Goal: Task Accomplishment & Management: Use online tool/utility

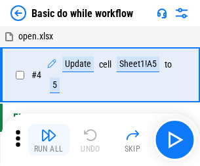
click at [49, 140] on img "button" at bounding box center [49, 135] width 16 height 16
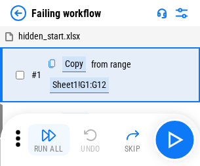
click at [49, 140] on img "button" at bounding box center [49, 135] width 16 height 16
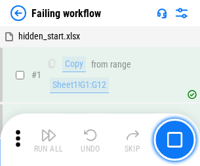
scroll to position [278, 0]
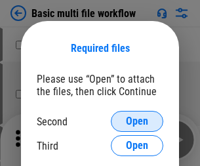
click at [137, 121] on span "Open" at bounding box center [137, 121] width 22 height 11
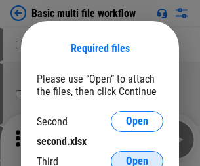
click at [137, 156] on span "Open" at bounding box center [137, 161] width 22 height 11
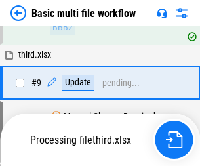
scroll to position [457, 0]
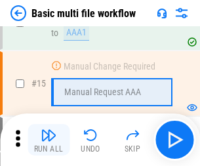
click at [49, 140] on img "button" at bounding box center [49, 135] width 16 height 16
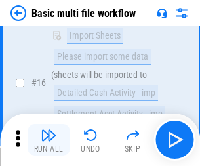
click at [49, 140] on img "button" at bounding box center [49, 135] width 16 height 16
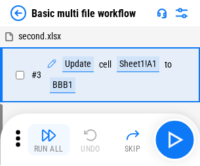
click at [49, 140] on img "button" at bounding box center [49, 135] width 16 height 16
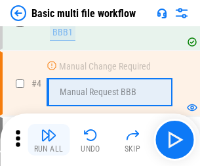
click at [49, 140] on img "button" at bounding box center [49, 135] width 16 height 16
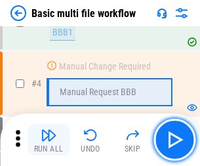
click at [49, 140] on img "button" at bounding box center [49, 135] width 16 height 16
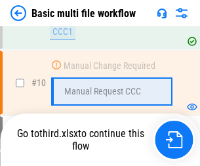
scroll to position [615, 0]
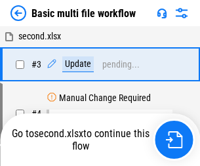
scroll to position [53, 0]
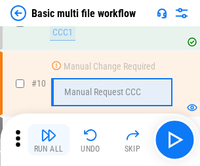
click at [49, 140] on img "button" at bounding box center [49, 135] width 16 height 16
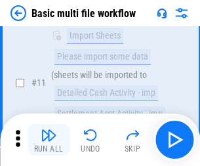
click at [49, 140] on img "button" at bounding box center [49, 135] width 16 height 16
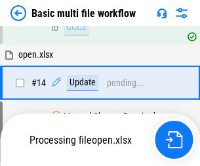
scroll to position [687, 0]
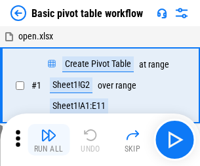
click at [49, 140] on img "button" at bounding box center [49, 135] width 16 height 16
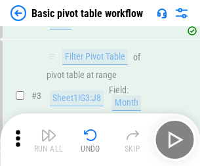
scroll to position [314, 0]
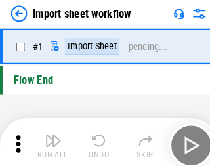
click at [49, 140] on img "button" at bounding box center [51, 135] width 16 height 16
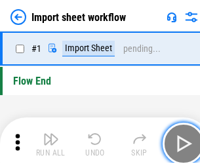
scroll to position [5, 0]
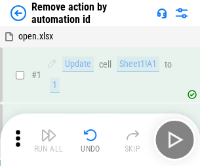
scroll to position [49, 0]
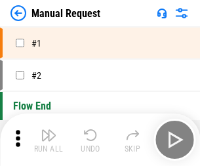
click at [49, 140] on img "button" at bounding box center [49, 135] width 16 height 16
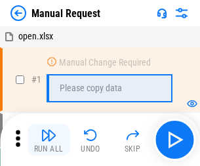
click at [49, 140] on img "button" at bounding box center [49, 135] width 16 height 16
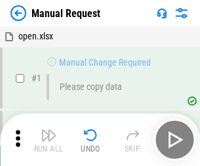
scroll to position [45, 0]
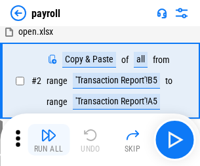
click at [49, 140] on img "button" at bounding box center [49, 135] width 16 height 16
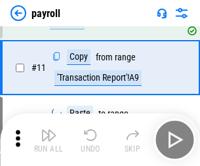
scroll to position [95, 0]
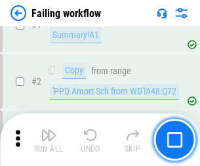
scroll to position [212, 0]
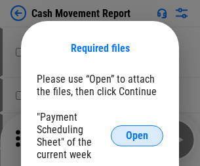
click at [137, 136] on span "Open" at bounding box center [137, 136] width 22 height 11
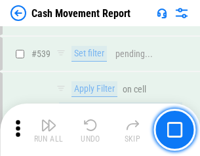
scroll to position [5826, 0]
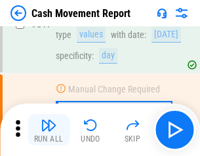
click at [49, 130] on img "button" at bounding box center [49, 125] width 16 height 16
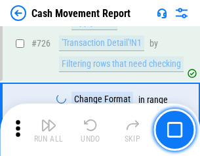
scroll to position [6848, 0]
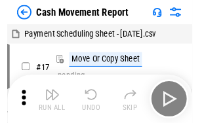
scroll to position [24, 0]
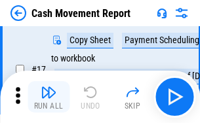
click at [49, 97] on img "button" at bounding box center [49, 93] width 16 height 16
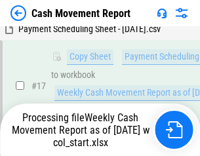
scroll to position [206, 0]
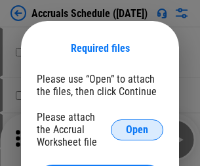
click at [137, 129] on span "Open" at bounding box center [137, 130] width 22 height 11
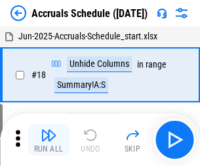
click at [49, 140] on img "button" at bounding box center [49, 135] width 16 height 16
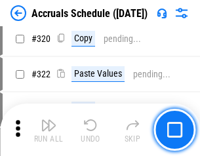
scroll to position [2442, 0]
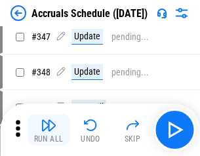
click at [49, 130] on img "button" at bounding box center [49, 125] width 16 height 16
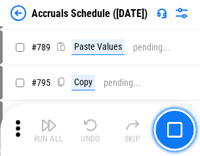
scroll to position [5514, 0]
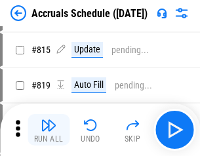
click at [49, 130] on img "button" at bounding box center [49, 125] width 16 height 16
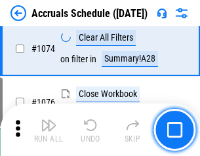
scroll to position [7862, 0]
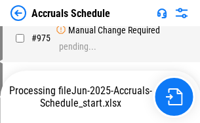
scroll to position [7383, 0]
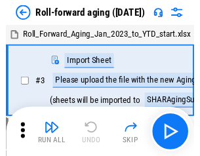
scroll to position [2, 0]
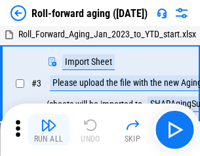
click at [49, 130] on img "button" at bounding box center [49, 125] width 16 height 16
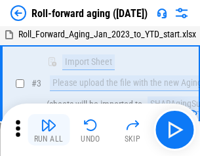
click at [49, 130] on img "button" at bounding box center [49, 125] width 16 height 16
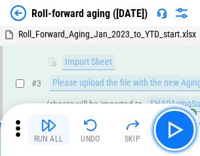
scroll to position [85, 0]
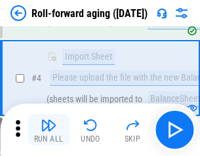
click at [49, 130] on img "button" at bounding box center [49, 125] width 16 height 16
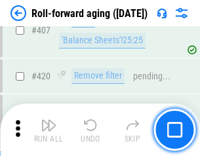
scroll to position [4552, 0]
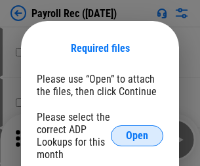
click at [137, 136] on span "Open" at bounding box center [137, 136] width 22 height 11
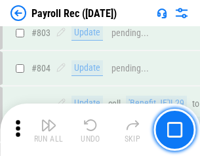
scroll to position [8340, 0]
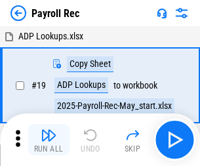
click at [49, 140] on img "button" at bounding box center [49, 135] width 16 height 16
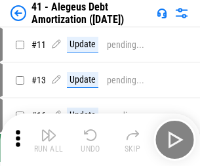
click at [49, 140] on img "button" at bounding box center [49, 135] width 16 height 16
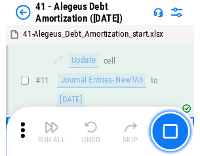
scroll to position [162, 0]
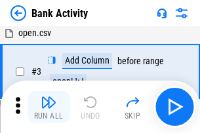
click at [49, 107] on img "button" at bounding box center [49, 103] width 16 height 16
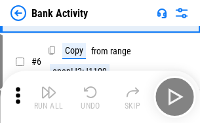
scroll to position [70, 0]
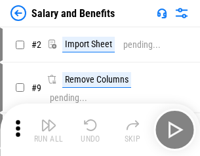
click at [49, 130] on img "button" at bounding box center [49, 125] width 16 height 16
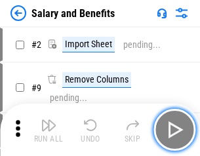
scroll to position [18, 0]
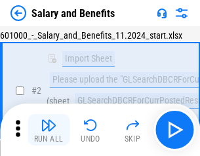
click at [49, 130] on img "button" at bounding box center [49, 125] width 16 height 16
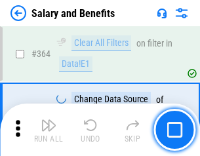
scroll to position [6181, 0]
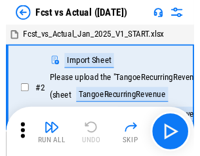
scroll to position [17, 0]
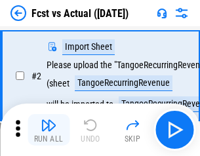
click at [49, 130] on img "button" at bounding box center [49, 125] width 16 height 16
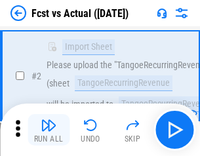
click at [49, 130] on img "button" at bounding box center [49, 125] width 16 height 16
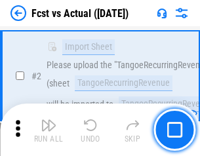
scroll to position [123, 0]
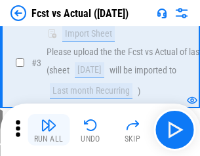
click at [49, 130] on img "button" at bounding box center [49, 125] width 16 height 16
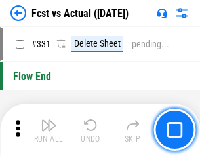
scroll to position [6283, 0]
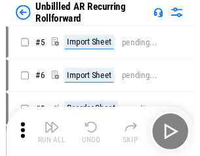
scroll to position [28, 0]
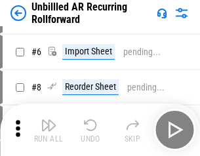
click at [49, 130] on img "button" at bounding box center [49, 125] width 16 height 16
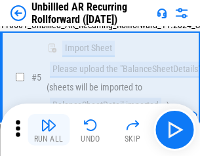
click at [49, 130] on img "button" at bounding box center [49, 125] width 16 height 16
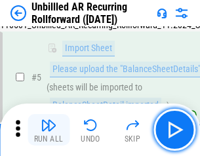
scroll to position [123, 0]
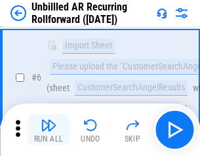
click at [49, 130] on img "button" at bounding box center [49, 125] width 16 height 16
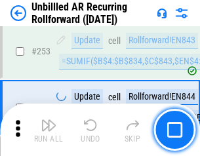
scroll to position [4459, 0]
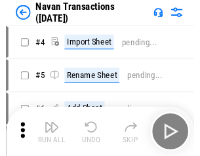
scroll to position [21, 0]
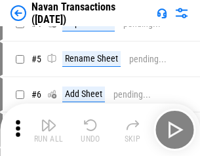
click at [49, 130] on img "button" at bounding box center [49, 125] width 16 height 16
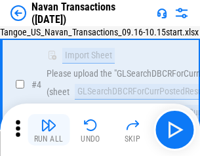
click at [49, 130] on img "button" at bounding box center [49, 125] width 16 height 16
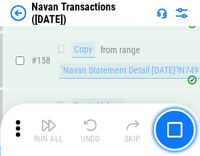
scroll to position [4256, 0]
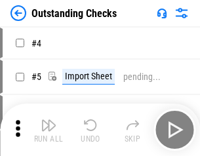
click at [49, 130] on img "button" at bounding box center [49, 125] width 16 height 16
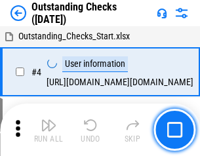
scroll to position [55, 0]
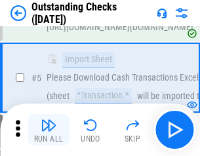
click at [49, 130] on img "button" at bounding box center [49, 125] width 16 height 16
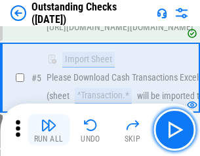
scroll to position [137, 0]
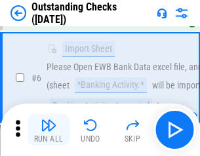
click at [49, 130] on img "button" at bounding box center [49, 125] width 16 height 16
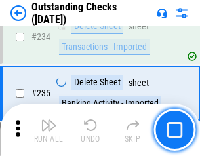
scroll to position [3986, 0]
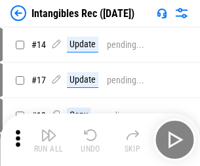
click at [49, 140] on img "button" at bounding box center [49, 135] width 16 height 16
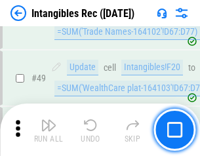
scroll to position [511, 0]
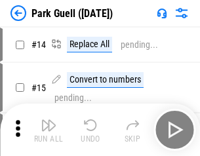
click at [49, 130] on img "button" at bounding box center [49, 125] width 16 height 16
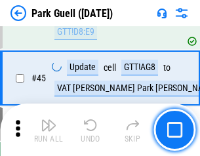
scroll to position [1642, 0]
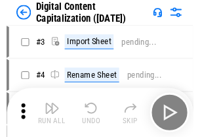
scroll to position [38, 0]
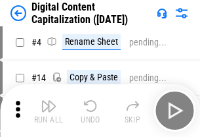
click at [49, 110] on img "button" at bounding box center [49, 106] width 16 height 16
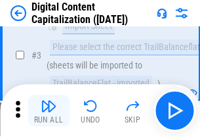
click at [49, 110] on img "button" at bounding box center [49, 106] width 16 height 16
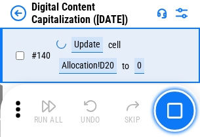
scroll to position [1392, 0]
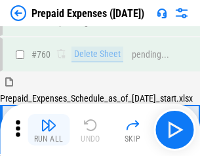
click at [49, 130] on img "button" at bounding box center [49, 125] width 16 height 16
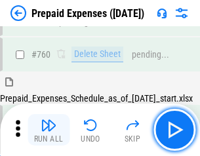
scroll to position [3638, 0]
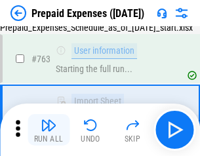
click at [49, 130] on img "button" at bounding box center [49, 125] width 16 height 16
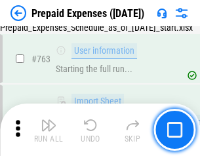
scroll to position [3716, 0]
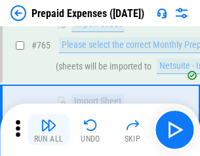
click at [49, 130] on img "button" at bounding box center [49, 125] width 16 height 16
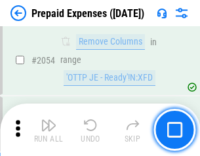
scroll to position [13721, 0]
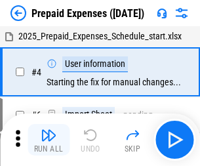
click at [49, 140] on img "button" at bounding box center [49, 135] width 16 height 16
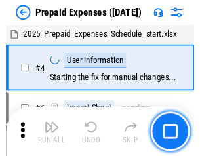
scroll to position [58, 0]
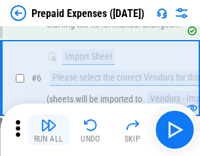
click at [49, 130] on img "button" at bounding box center [49, 125] width 16 height 16
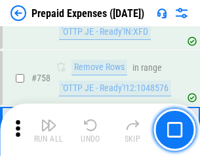
scroll to position [4677, 0]
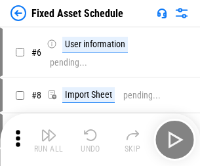
click at [49, 140] on img "button" at bounding box center [49, 135] width 16 height 16
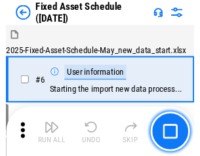
scroll to position [71, 0]
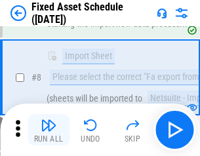
click at [49, 130] on img "button" at bounding box center [49, 125] width 16 height 16
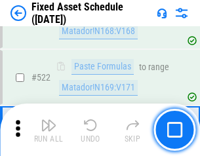
scroll to position [4562, 0]
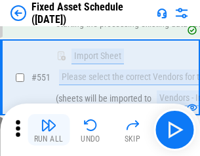
click at [49, 130] on img "button" at bounding box center [49, 125] width 16 height 16
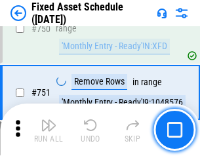
scroll to position [6399, 0]
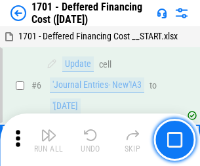
scroll to position [158, 0]
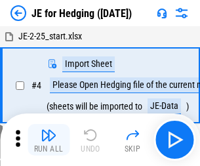
click at [49, 130] on img "button" at bounding box center [49, 135] width 16 height 16
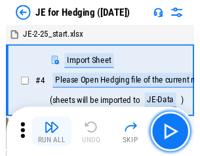
scroll to position [2, 0]
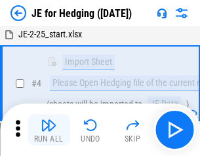
click at [49, 130] on img "button" at bounding box center [49, 125] width 16 height 16
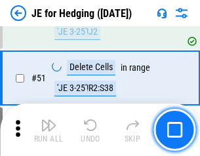
scroll to position [850, 0]
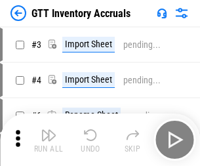
click at [49, 130] on img "button" at bounding box center [49, 135] width 16 height 16
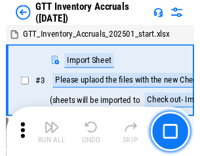
scroll to position [2, 0]
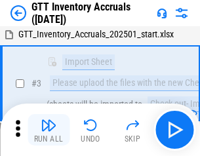
click at [49, 130] on img "button" at bounding box center [49, 125] width 16 height 16
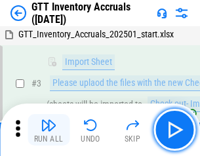
scroll to position [85, 0]
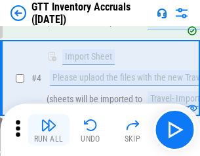
click at [49, 130] on img "button" at bounding box center [49, 125] width 16 height 16
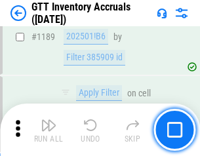
scroll to position [10719, 0]
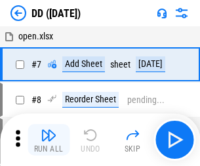
click at [49, 140] on img "button" at bounding box center [49, 135] width 16 height 16
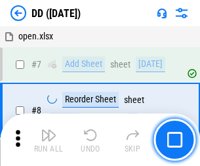
scroll to position [127, 0]
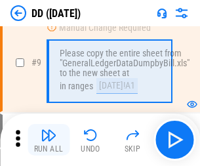
click at [49, 140] on img "button" at bounding box center [49, 135] width 16 height 16
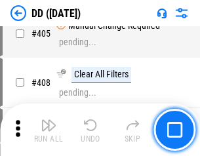
scroll to position [5873, 0]
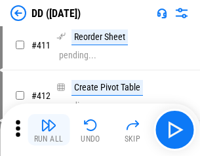
click at [49, 130] on img "button" at bounding box center [49, 125] width 16 height 16
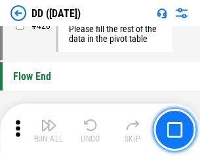
scroll to position [6283, 0]
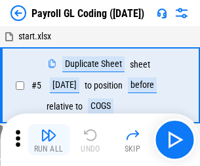
click at [49, 140] on img "button" at bounding box center [49, 135] width 16 height 16
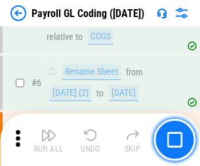
scroll to position [158, 0]
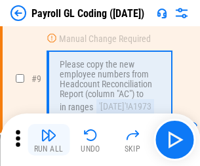
click at [49, 140] on img "button" at bounding box center [49, 135] width 16 height 16
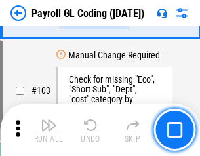
scroll to position [3080, 0]
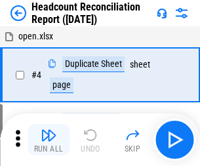
click at [49, 140] on img "button" at bounding box center [49, 135] width 16 height 16
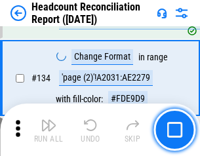
scroll to position [1578, 0]
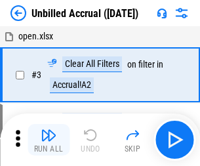
click at [49, 140] on img "button" at bounding box center [49, 135] width 16 height 16
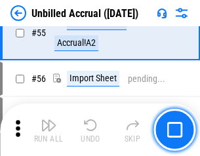
scroll to position [1370, 0]
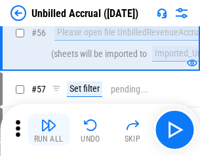
click at [49, 130] on img "button" at bounding box center [49, 125] width 16 height 16
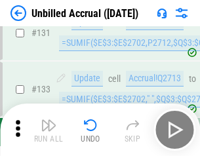
scroll to position [3910, 0]
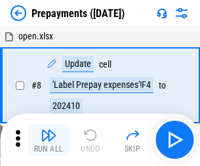
click at [49, 140] on img "button" at bounding box center [49, 135] width 16 height 16
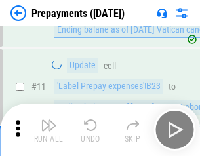
scroll to position [82, 0]
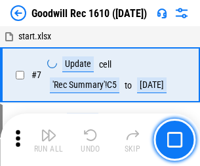
scroll to position [224, 0]
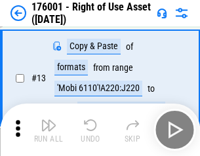
scroll to position [85, 0]
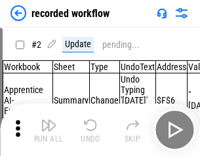
click at [49, 130] on img "button" at bounding box center [49, 125] width 16 height 16
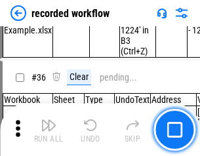
scroll to position [4103, 0]
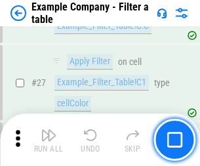
scroll to position [1201, 0]
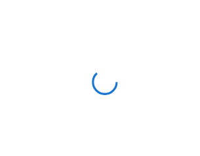
scroll to position [20, 0]
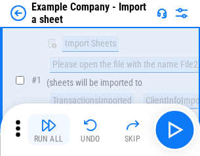
click at [49, 130] on img "button" at bounding box center [49, 125] width 16 height 16
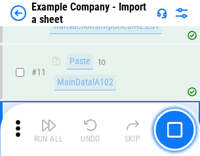
scroll to position [290, 0]
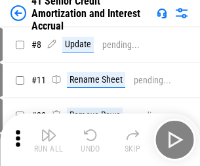
click at [49, 130] on img "button" at bounding box center [49, 135] width 16 height 16
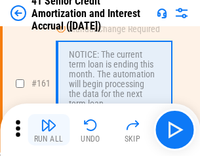
click at [49, 130] on img "button" at bounding box center [49, 125] width 16 height 16
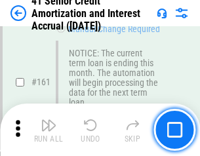
scroll to position [1404, 0]
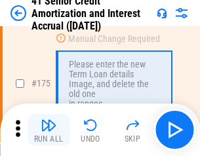
click at [49, 130] on img "button" at bounding box center [49, 125] width 16 height 16
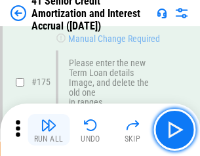
scroll to position [1537, 0]
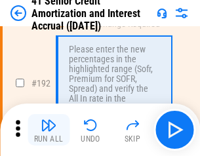
click at [49, 130] on img "button" at bounding box center [49, 125] width 16 height 16
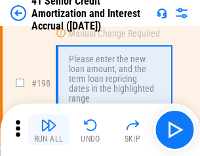
click at [49, 130] on img "button" at bounding box center [49, 125] width 16 height 16
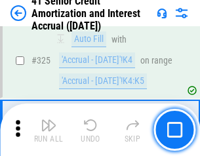
scroll to position [3353, 0]
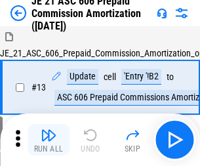
click at [49, 130] on img "button" at bounding box center [49, 135] width 16 height 16
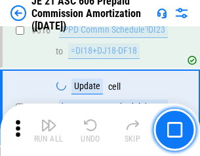
scroll to position [2451, 0]
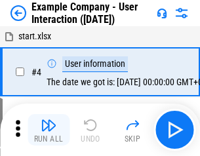
click at [49, 130] on img "button" at bounding box center [49, 125] width 16 height 16
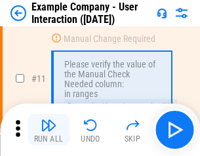
click at [49, 130] on img "button" at bounding box center [49, 125] width 16 height 16
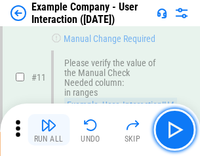
scroll to position [284, 0]
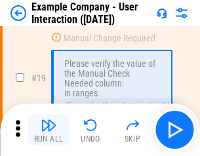
click at [49, 130] on img "button" at bounding box center [49, 125] width 16 height 16
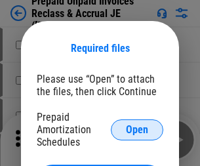
click at [137, 129] on span "Open" at bounding box center [137, 130] width 22 height 11
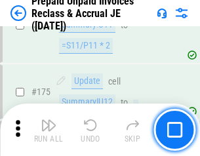
scroll to position [1772, 0]
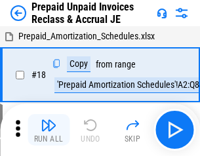
click at [49, 130] on img "button" at bounding box center [49, 125] width 16 height 16
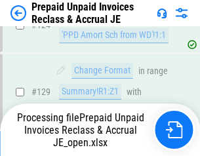
scroll to position [952, 0]
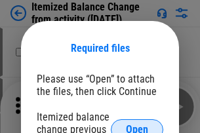
click at [137, 125] on span "Open" at bounding box center [137, 130] width 22 height 11
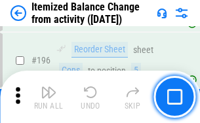
scroll to position [2526, 0]
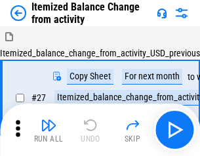
scroll to position [20, 0]
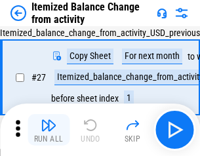
click at [49, 130] on img "button" at bounding box center [49, 125] width 16 height 16
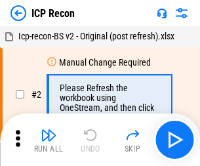
scroll to position [6, 0]
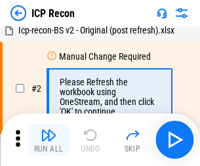
click at [49, 140] on img "button" at bounding box center [49, 135] width 16 height 16
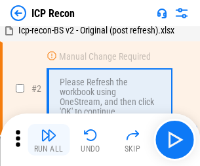
click at [49, 140] on img "button" at bounding box center [49, 135] width 16 height 16
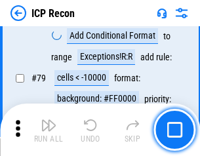
scroll to position [1286, 0]
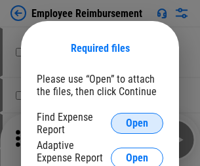
click at [137, 123] on span "Open" at bounding box center [137, 123] width 22 height 11
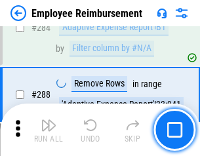
scroll to position [3568, 0]
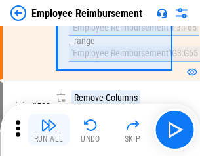
click at [49, 130] on img "button" at bounding box center [49, 125] width 16 height 16
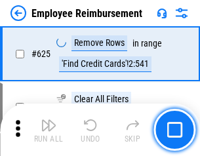
scroll to position [7859, 0]
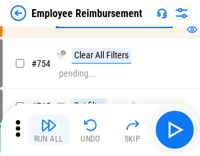
click at [49, 130] on img "button" at bounding box center [49, 125] width 16 height 16
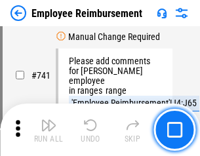
scroll to position [9209, 0]
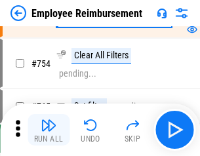
click at [49, 130] on img "button" at bounding box center [49, 125] width 16 height 16
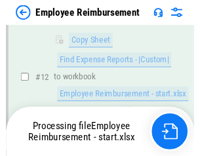
scroll to position [267, 0]
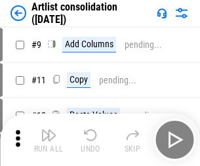
click at [49, 140] on img "button" at bounding box center [49, 135] width 16 height 16
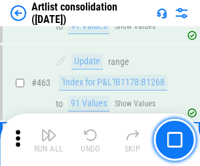
scroll to position [5748, 0]
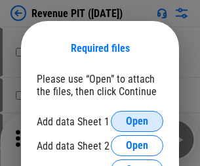
click at [137, 121] on span "Open" at bounding box center [137, 121] width 22 height 11
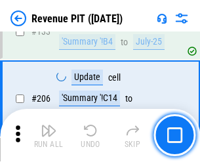
scroll to position [1334, 0]
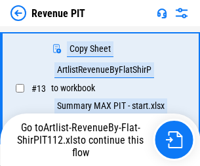
scroll to position [259, 0]
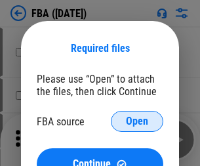
click at [137, 121] on span "Open" at bounding box center [137, 121] width 22 height 11
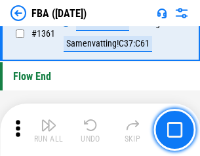
scroll to position [14097, 0]
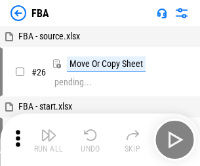
scroll to position [13, 0]
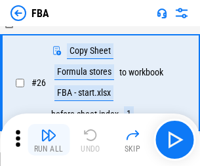
click at [49, 140] on img "button" at bounding box center [49, 135] width 16 height 16
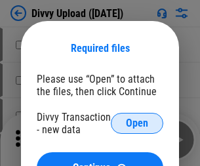
click at [137, 123] on span "Open" at bounding box center [137, 123] width 22 height 11
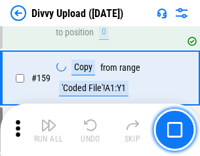
scroll to position [1359, 0]
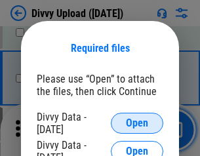
click at [137, 123] on span "Open" at bounding box center [137, 123] width 22 height 11
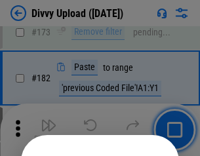
scroll to position [1474, 0]
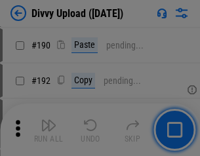
scroll to position [1657, 0]
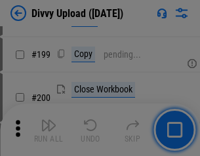
scroll to position [1909, 0]
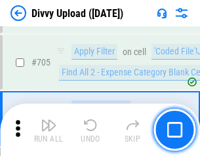
scroll to position [8980, 0]
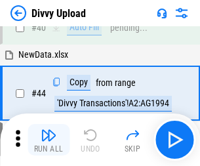
click at [49, 140] on img "button" at bounding box center [49, 135] width 16 height 16
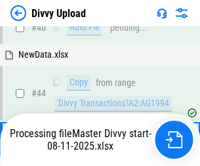
scroll to position [144, 0]
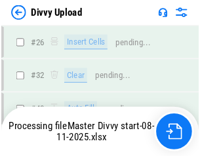
scroll to position [1359, 0]
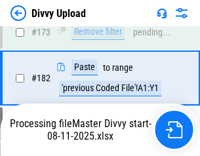
scroll to position [1479, 0]
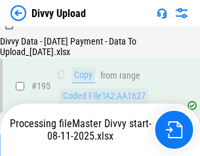
scroll to position [1834, 0]
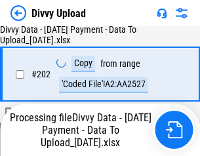
scroll to position [2124, 0]
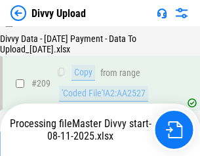
scroll to position [2413, 0]
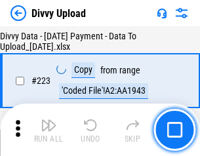
scroll to position [2992, 0]
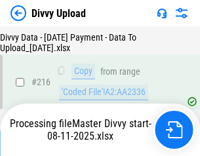
scroll to position [2713, 0]
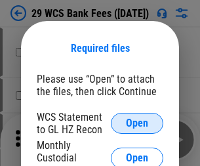
click at [137, 123] on span "Open" at bounding box center [137, 123] width 22 height 11
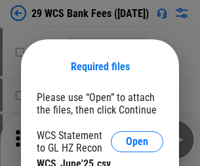
scroll to position [18, 0]
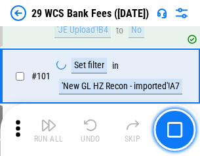
scroll to position [1279, 0]
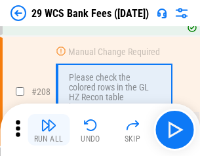
click at [49, 130] on img "button" at bounding box center [49, 125] width 16 height 16
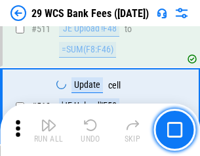
scroll to position [6604, 0]
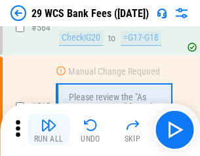
click at [49, 130] on img "button" at bounding box center [49, 125] width 16 height 16
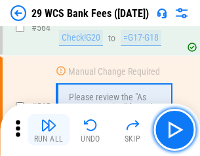
scroll to position [7099, 0]
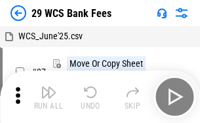
scroll to position [24, 0]
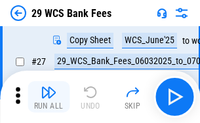
click at [49, 97] on img "button" at bounding box center [49, 93] width 16 height 16
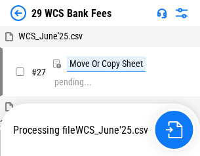
scroll to position [7, 0]
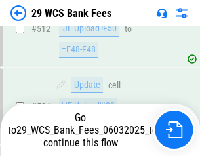
scroll to position [7008, 0]
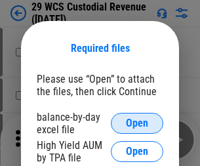
click at [137, 123] on span "Open" at bounding box center [137, 123] width 22 height 11
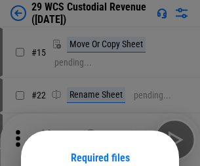
scroll to position [110, 0]
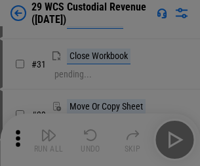
scroll to position [282, 0]
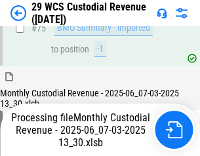
scroll to position [1371, 0]
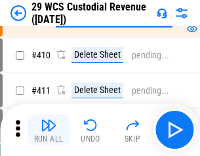
click at [49, 130] on img "button" at bounding box center [49, 125] width 16 height 16
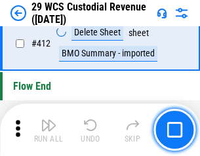
scroll to position [6269, 0]
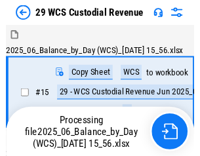
scroll to position [24, 0]
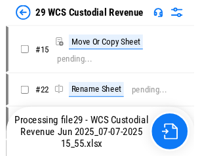
scroll to position [24, 0]
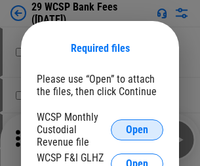
click at [137, 129] on span "Open" at bounding box center [137, 130] width 22 height 11
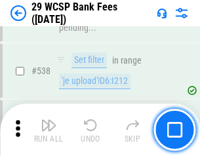
scroll to position [5043, 0]
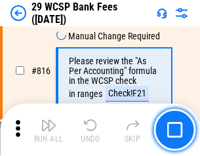
click at [49, 130] on img "button" at bounding box center [49, 125] width 16 height 16
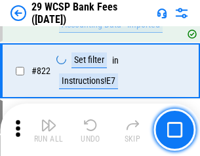
scroll to position [8086, 0]
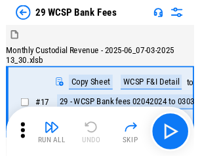
scroll to position [32, 0]
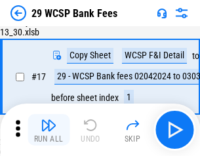
click at [49, 130] on img "button" at bounding box center [49, 125] width 16 height 16
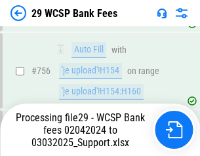
scroll to position [7484, 0]
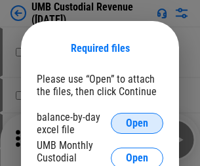
click at [137, 123] on span "Open" at bounding box center [137, 123] width 22 height 11
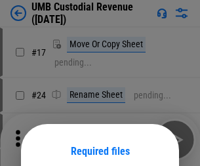
scroll to position [103, 0]
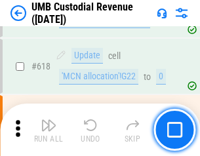
scroll to position [6762, 0]
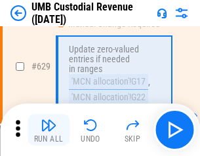
click at [49, 130] on img "button" at bounding box center [49, 125] width 16 height 16
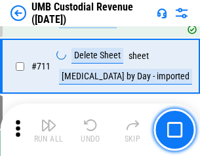
scroll to position [7990, 0]
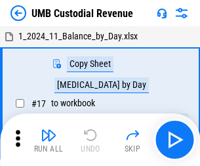
scroll to position [10, 0]
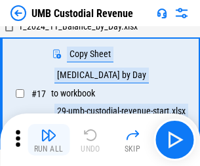
click at [49, 140] on img "button" at bounding box center [49, 135] width 16 height 16
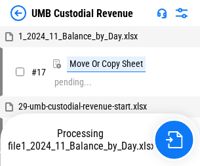
scroll to position [10, 0]
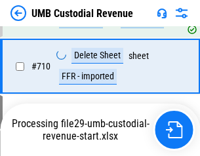
scroll to position [7960, 0]
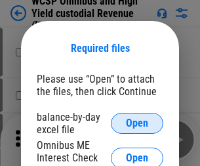
click at [137, 123] on span "Open" at bounding box center [137, 123] width 22 height 11
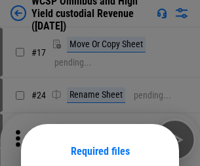
scroll to position [103, 0]
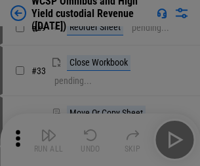
scroll to position [300, 0]
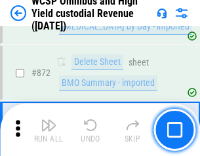
scroll to position [11109, 0]
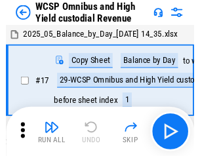
scroll to position [7, 0]
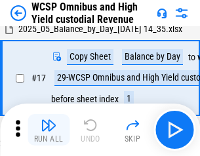
click at [49, 130] on img "button" at bounding box center [49, 125] width 16 height 16
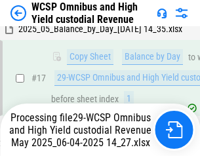
scroll to position [273, 0]
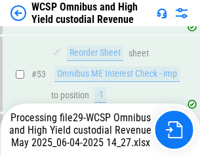
scroll to position [960, 0]
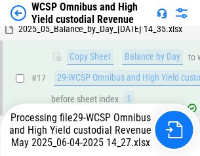
scroll to position [273, 0]
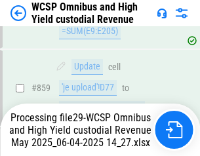
scroll to position [11079, 0]
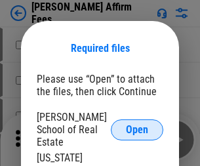
click at [137, 125] on span "Open" at bounding box center [137, 130] width 22 height 11
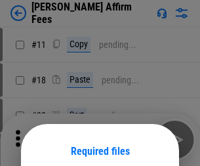
scroll to position [103, 0]
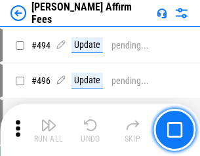
scroll to position [3569, 0]
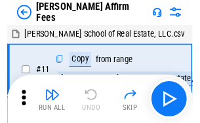
scroll to position [13, 0]
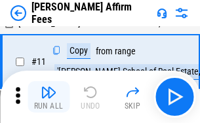
click at [49, 97] on img "button" at bounding box center [49, 93] width 16 height 16
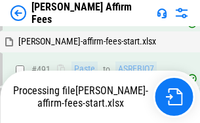
scroll to position [3586, 0]
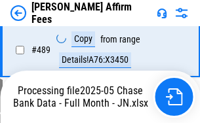
scroll to position [3443, 0]
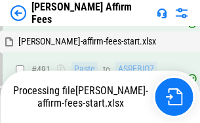
scroll to position [3586, 0]
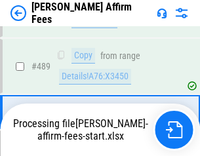
scroll to position [3426, 0]
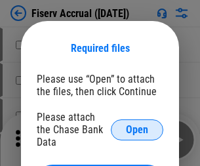
click at [137, 125] on span "Open" at bounding box center [137, 130] width 22 height 11
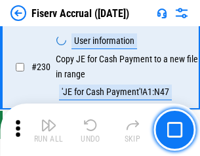
scroll to position [4159, 0]
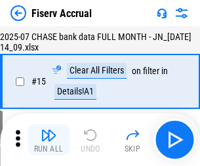
click at [49, 140] on img "button" at bounding box center [49, 135] width 16 height 16
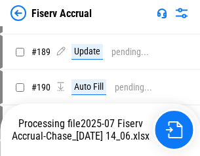
scroll to position [3451, 0]
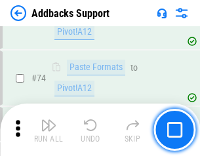
scroll to position [956, 0]
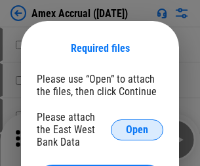
click at [137, 129] on span "Open" at bounding box center [137, 130] width 22 height 11
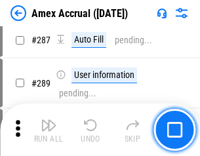
scroll to position [3764, 0]
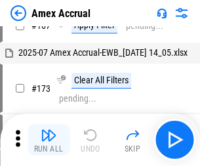
click at [49, 140] on img "button" at bounding box center [49, 135] width 16 height 16
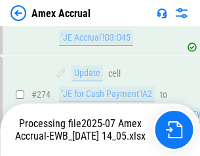
scroll to position [3912, 0]
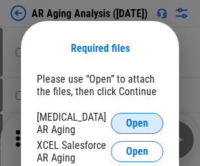
click at [137, 121] on span "Open" at bounding box center [137, 123] width 22 height 11
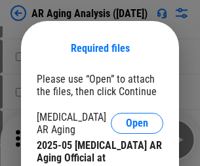
scroll to position [395, 0]
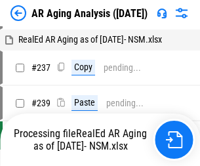
scroll to position [13, 0]
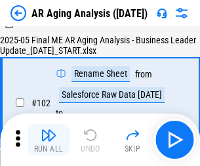
click at [49, 140] on img "button" at bounding box center [49, 135] width 16 height 16
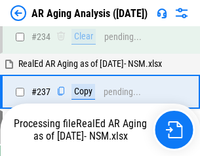
scroll to position [2035, 0]
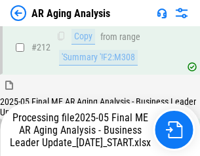
scroll to position [2020, 0]
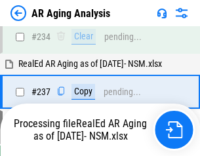
scroll to position [2074, 0]
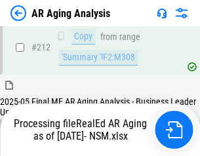
scroll to position [1963, 0]
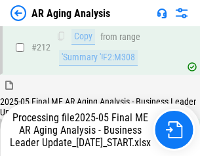
scroll to position [1974, 0]
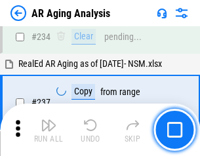
scroll to position [2020, 0]
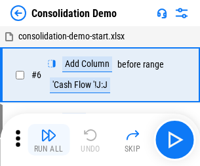
click at [49, 140] on img "button" at bounding box center [49, 135] width 16 height 16
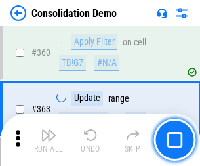
scroll to position [4400, 0]
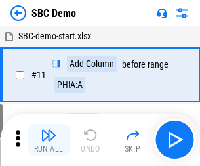
click at [49, 140] on img "button" at bounding box center [49, 135] width 16 height 16
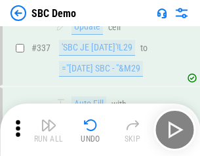
scroll to position [3453, 0]
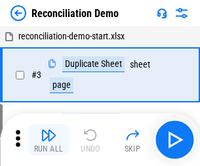
click at [49, 140] on img "button" at bounding box center [49, 135] width 16 height 16
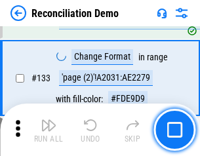
scroll to position [1559, 0]
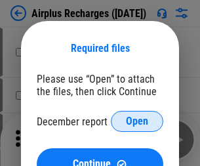
click at [137, 121] on span "Open" at bounding box center [137, 121] width 22 height 11
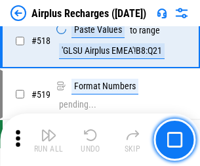
scroll to position [5649, 0]
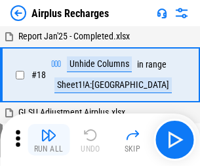
click at [49, 140] on img "button" at bounding box center [49, 135] width 16 height 16
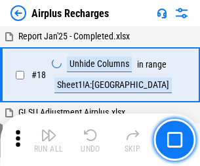
scroll to position [58, 0]
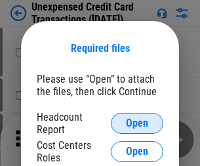
click at [137, 123] on span "Open" at bounding box center [137, 123] width 22 height 11
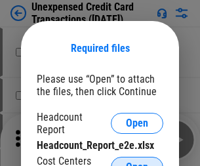
click at [137, 162] on span "Open" at bounding box center [137, 167] width 22 height 11
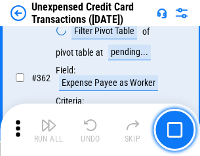
scroll to position [3376, 0]
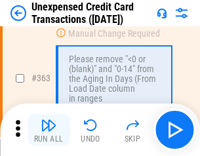
click at [49, 130] on img "button" at bounding box center [49, 125] width 16 height 16
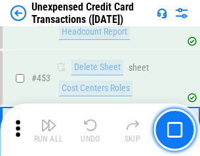
scroll to position [4477, 0]
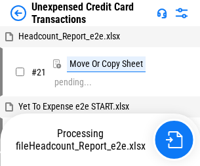
scroll to position [20, 0]
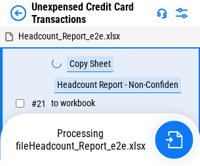
scroll to position [20, 0]
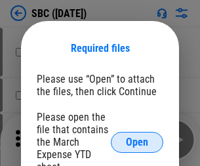
click at [137, 142] on span "Open" at bounding box center [137, 142] width 22 height 11
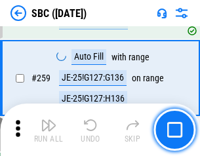
scroll to position [2565, 0]
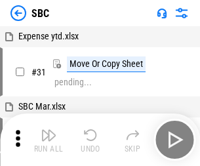
scroll to position [13, 0]
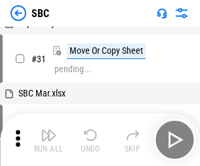
click at [49, 140] on img "button" at bounding box center [49, 135] width 16 height 16
